Goal: Entertainment & Leisure: Consume media (video, audio)

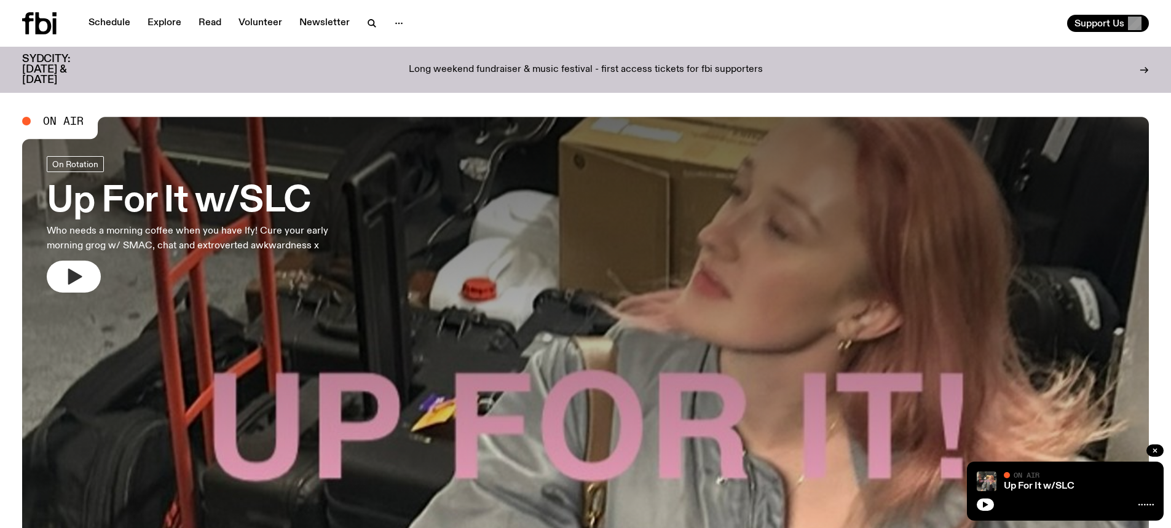
click at [61, 279] on button "button" at bounding box center [74, 277] width 54 height 32
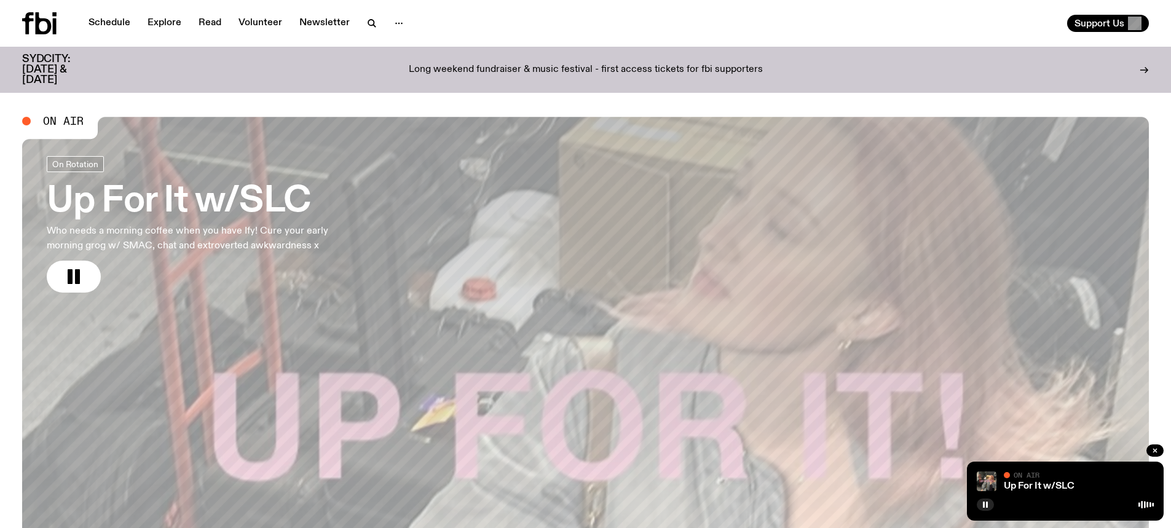
click at [218, 204] on h3 "Up For It w/SLC" at bounding box center [204, 201] width 315 height 34
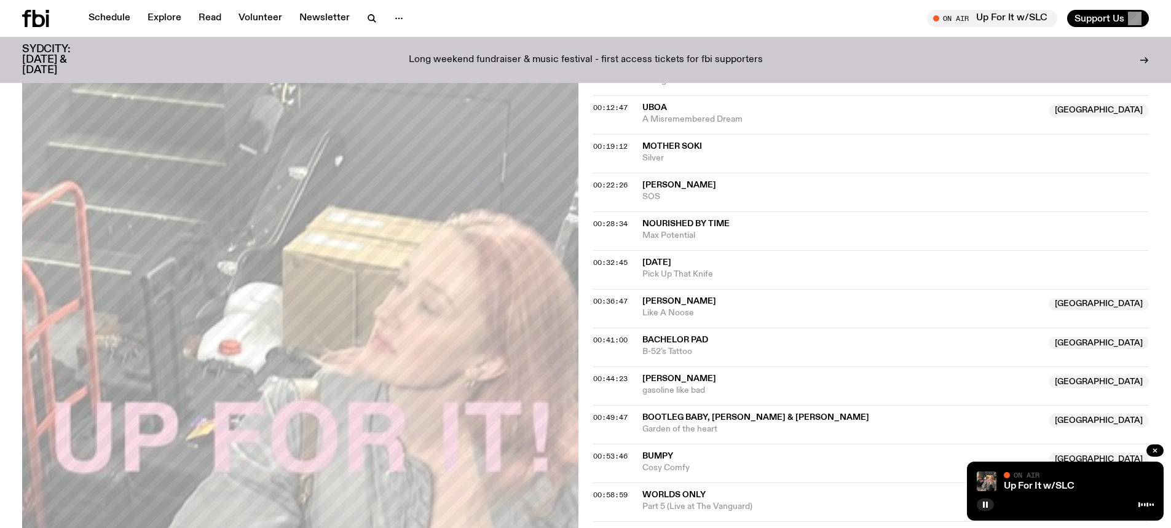
scroll to position [548, 0]
click at [368, 19] on icon "button" at bounding box center [372, 18] width 15 height 15
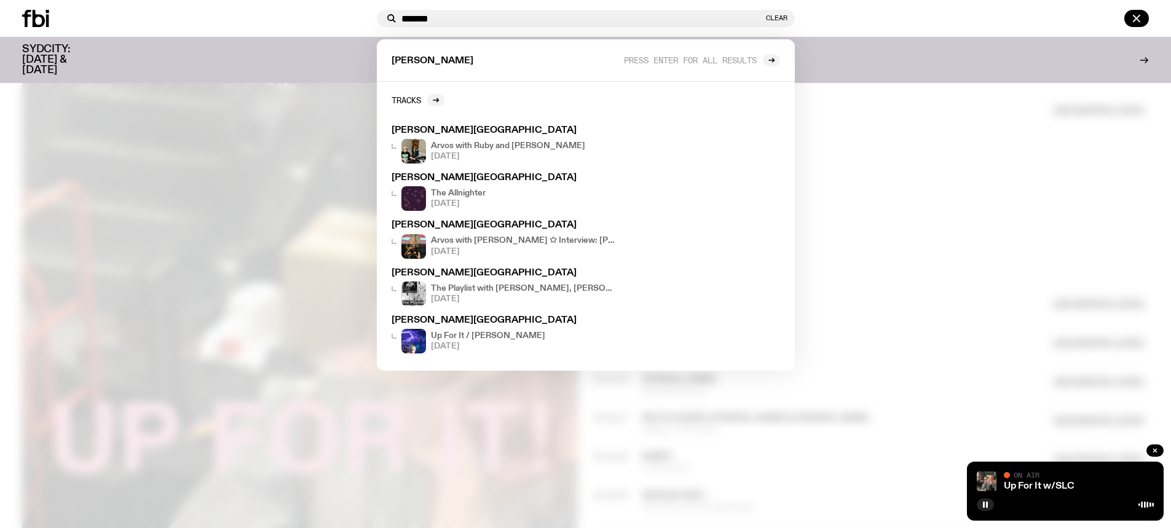
type input "*******"
click at [308, 22] on div at bounding box center [197, 18] width 350 height 17
click at [781, 18] on button "Clear" at bounding box center [777, 18] width 22 height 7
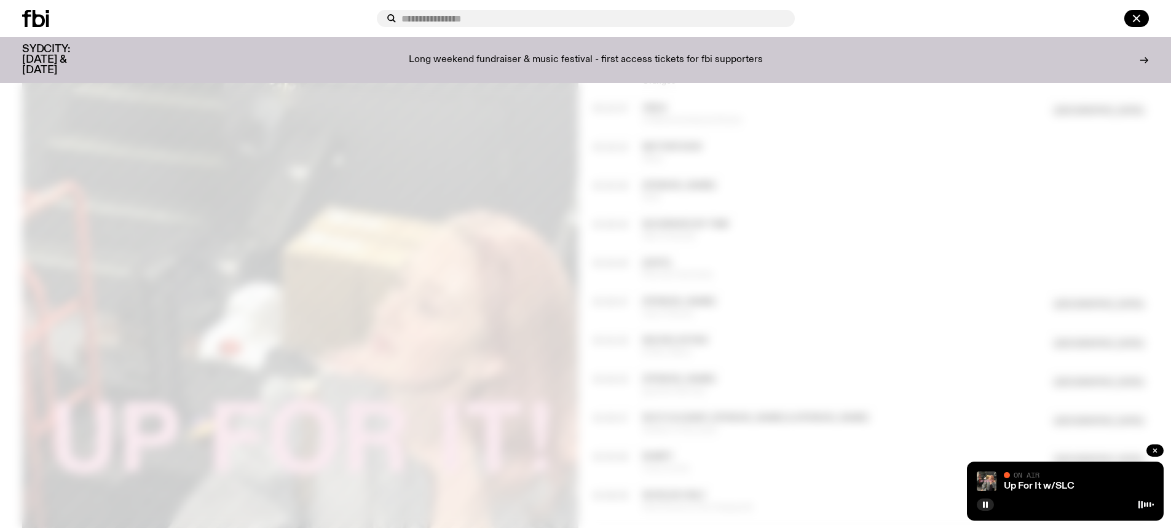
click at [904, 17] on div at bounding box center [975, 18] width 350 height 17
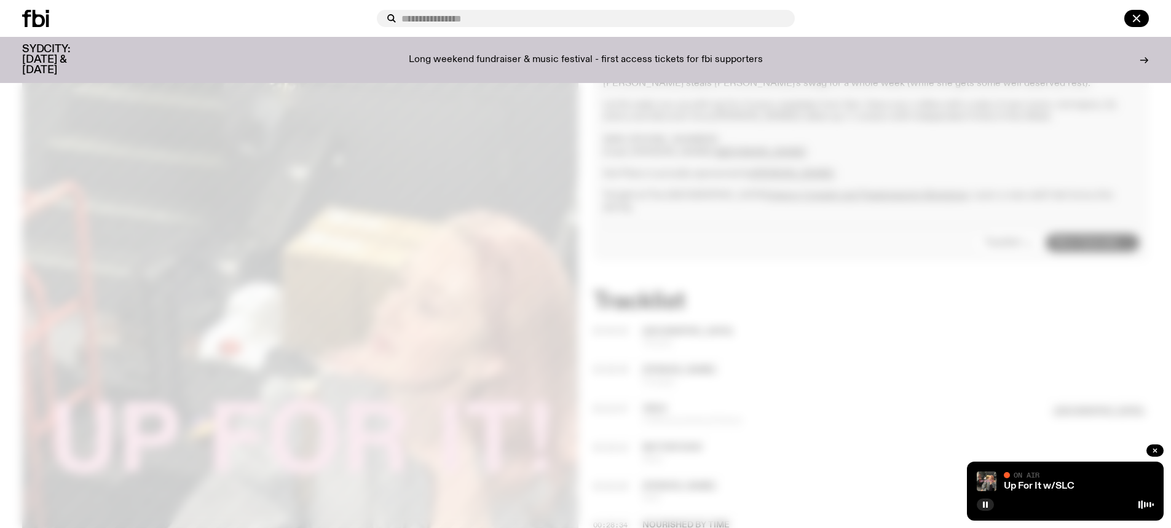
scroll to position [117, 0]
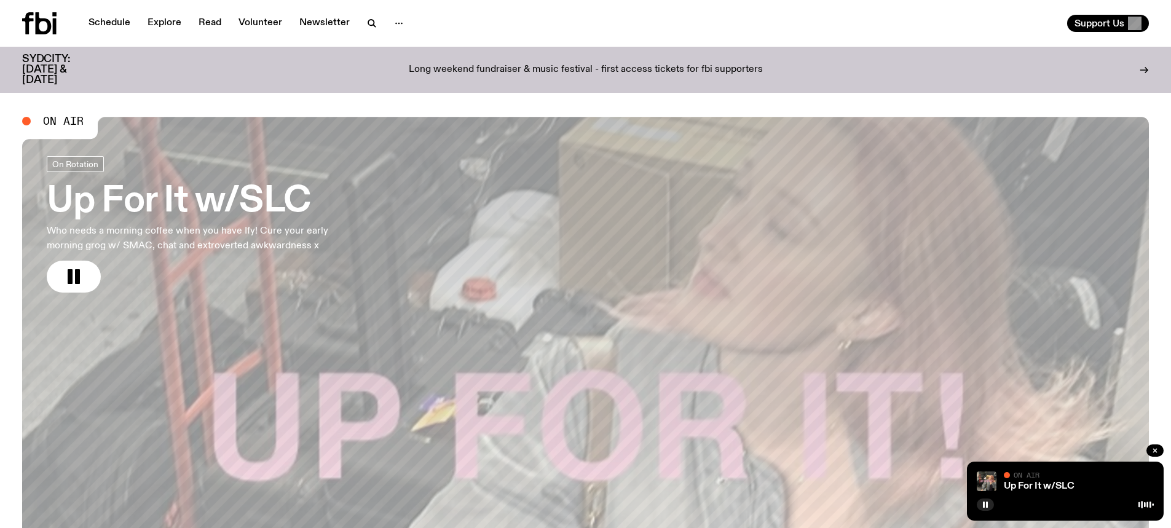
click at [652, 65] on p "Long weekend fundraiser & music festival - first access tickets for fbi support…" at bounding box center [586, 70] width 354 height 11
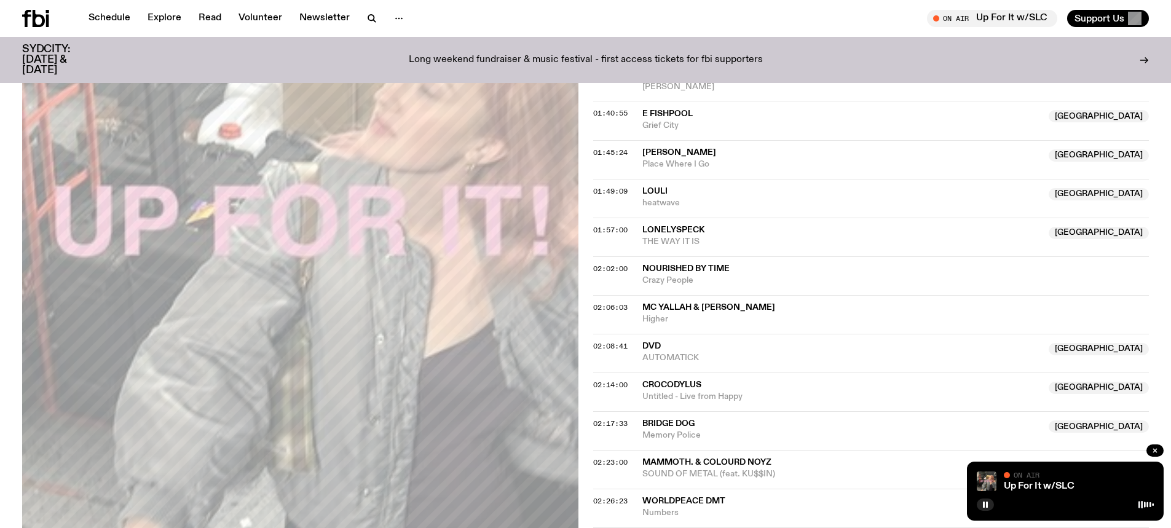
scroll to position [1191, 0]
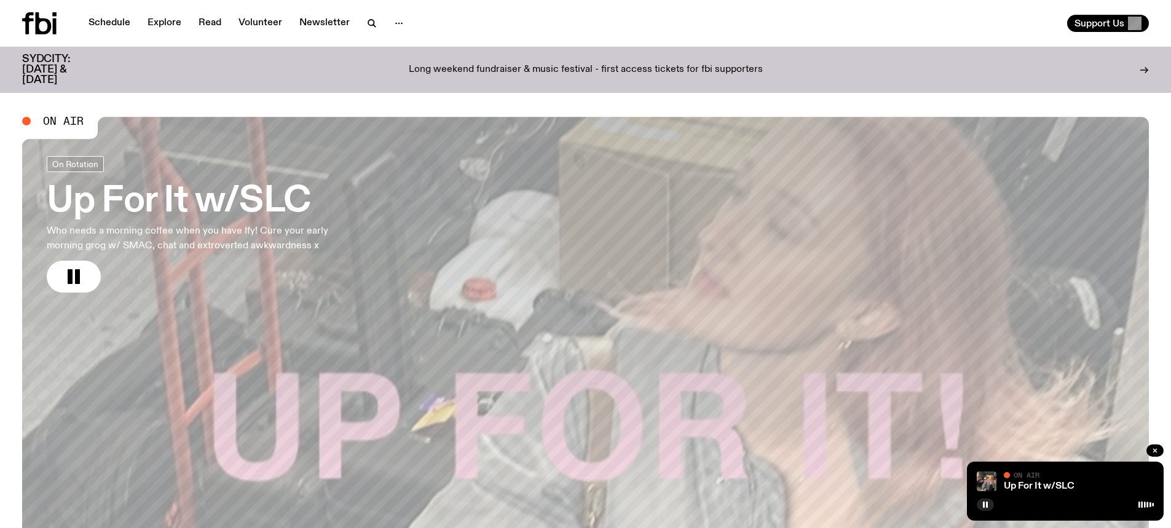
click at [167, 192] on h3 "Up For It w/SLC" at bounding box center [204, 201] width 315 height 34
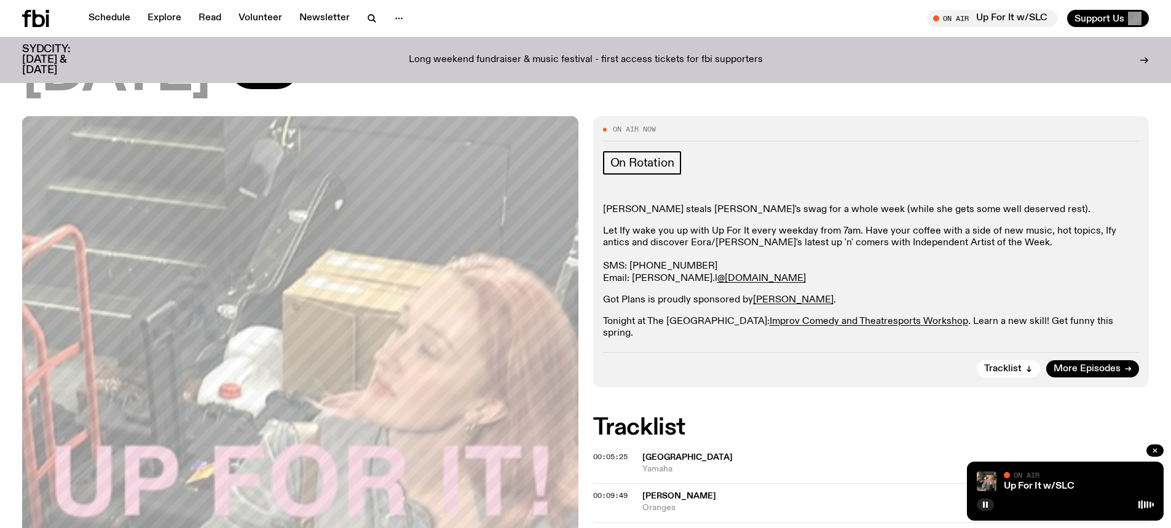
scroll to position [181, 0]
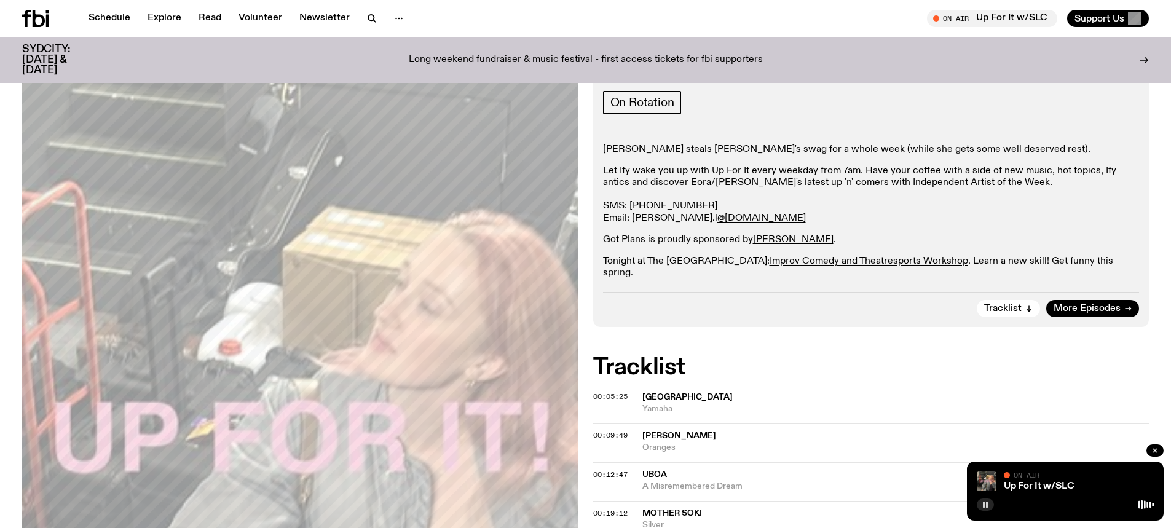
click at [986, 505] on rect "button" at bounding box center [987, 505] width 2 height 6
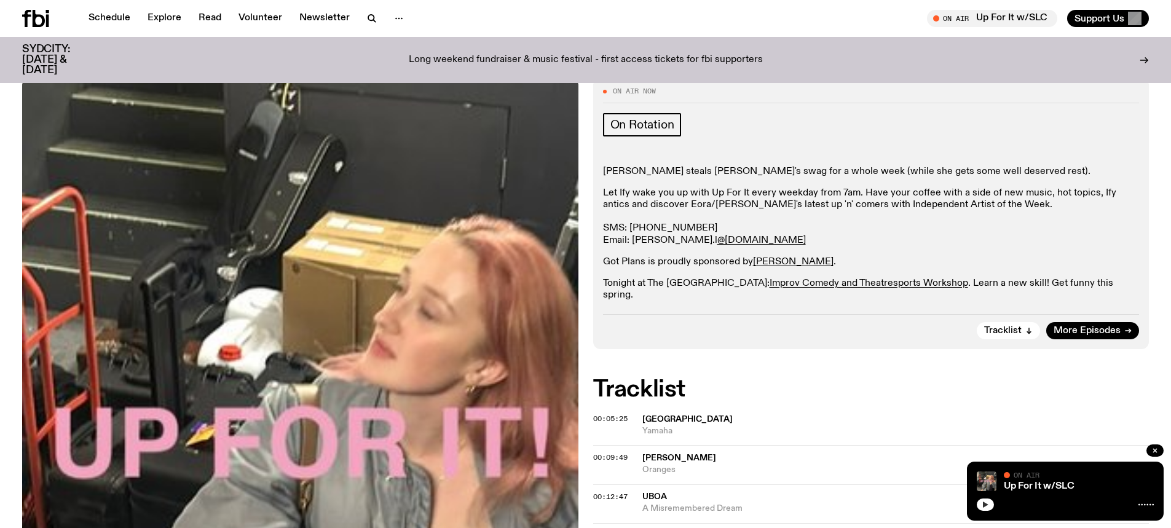
scroll to position [0, 0]
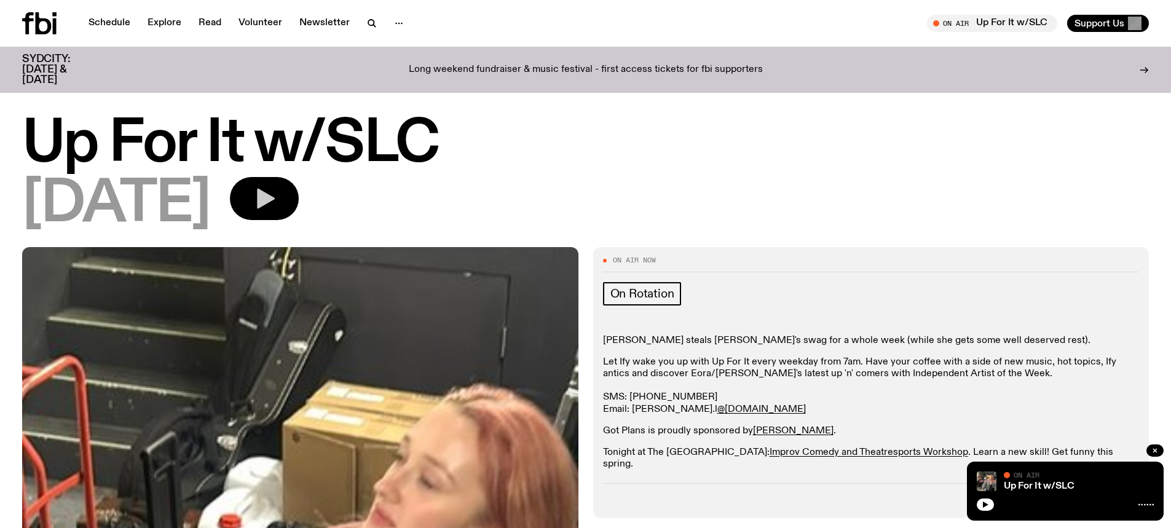
click at [277, 192] on icon "button" at bounding box center [264, 198] width 25 height 25
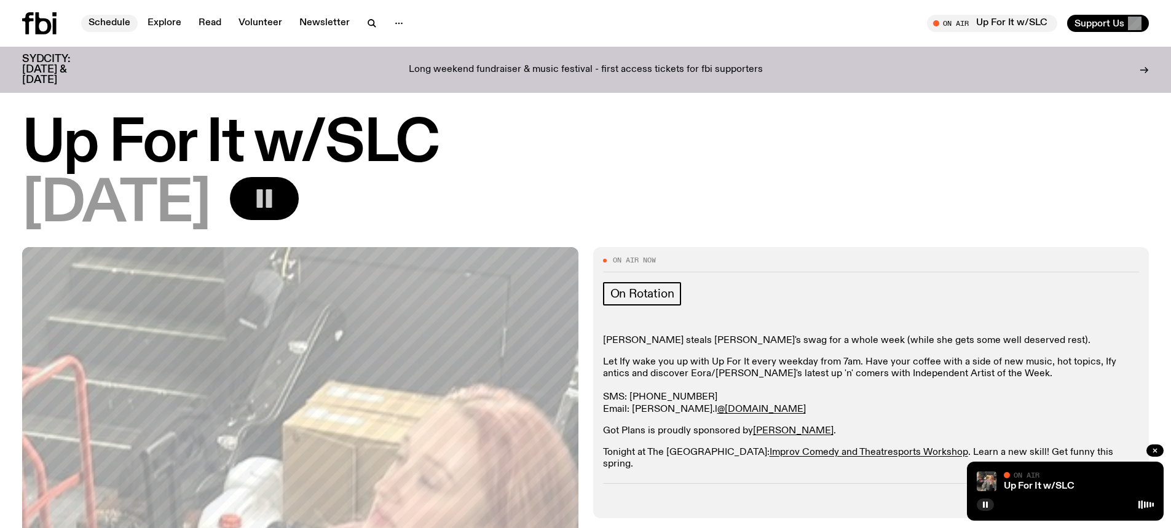
click at [91, 22] on link "Schedule" at bounding box center [109, 23] width 57 height 17
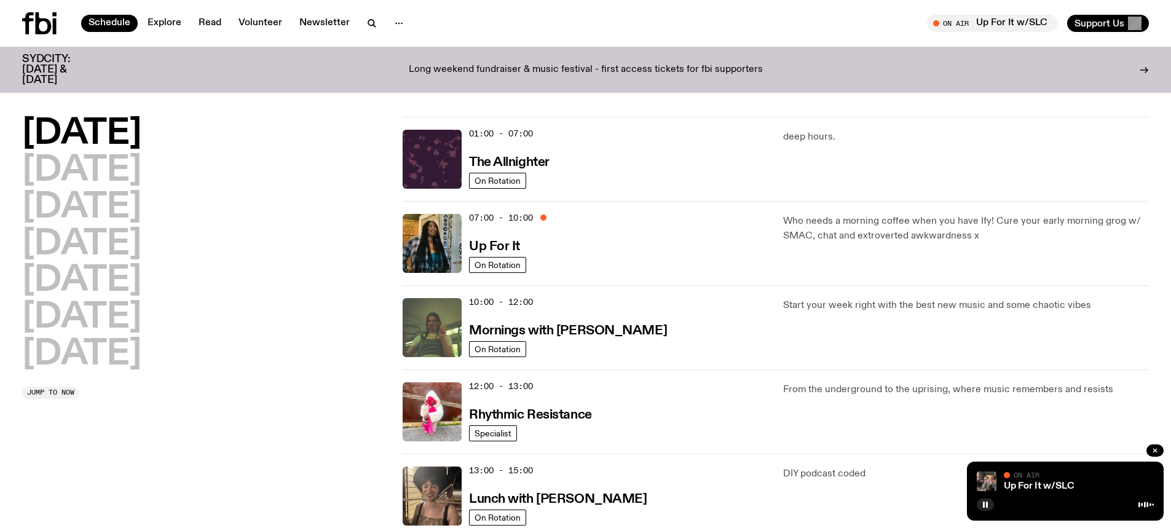
click at [37, 24] on icon at bounding box center [44, 23] width 16 height 22
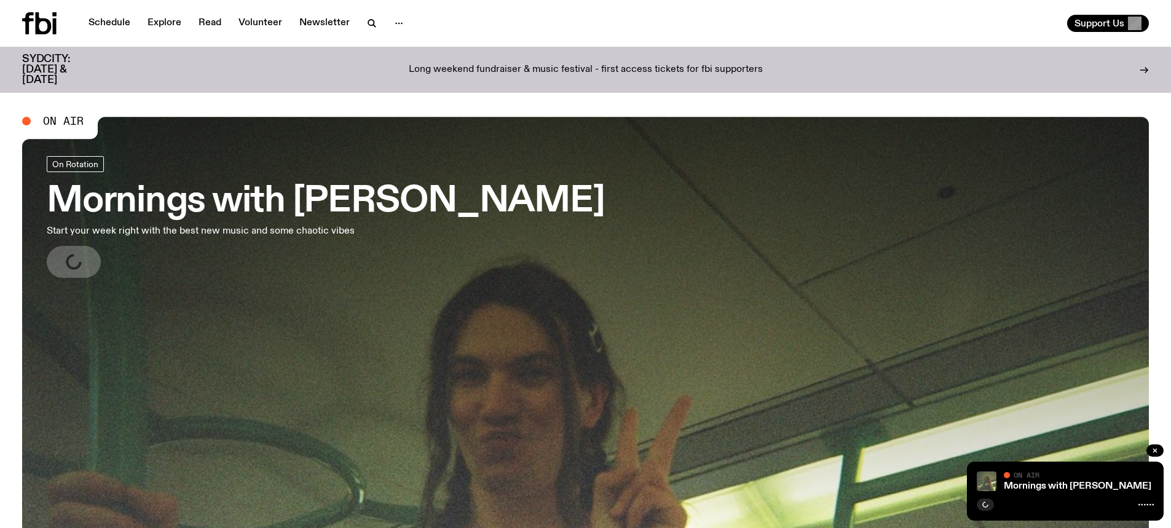
click at [250, 207] on h3 "Mornings with [PERSON_NAME]" at bounding box center [326, 201] width 558 height 34
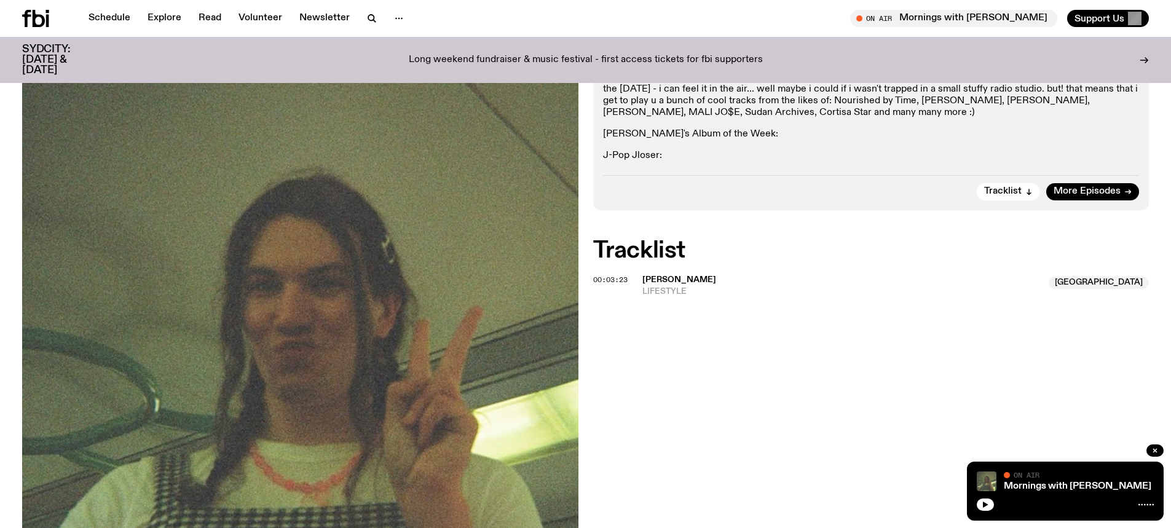
scroll to position [53, 0]
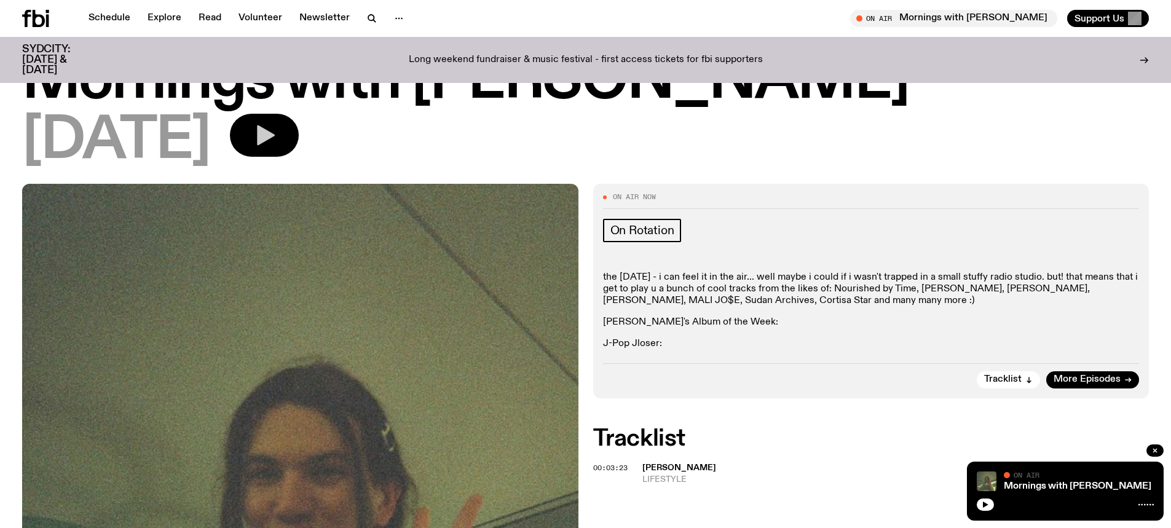
click at [277, 144] on icon "button" at bounding box center [264, 135] width 25 height 25
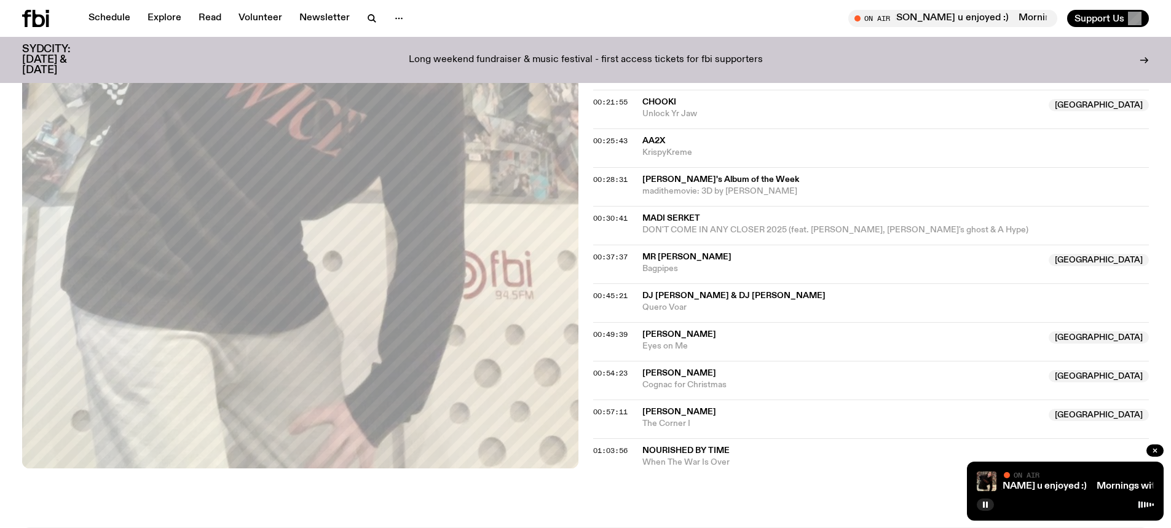
scroll to position [940, 0]
